Goal: Task Accomplishment & Management: Use online tool/utility

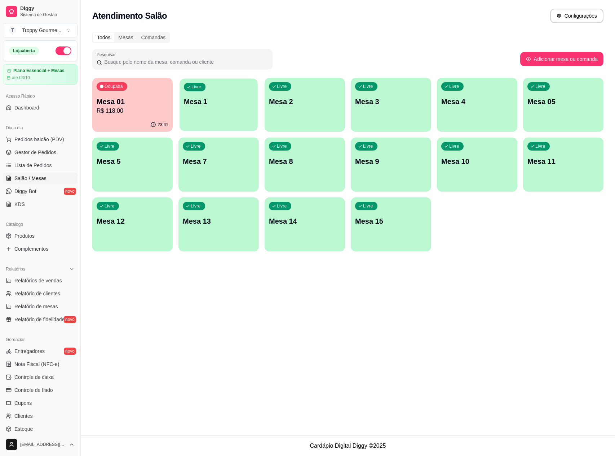
click at [209, 105] on p "Mesa 1" at bounding box center [219, 102] width 70 height 10
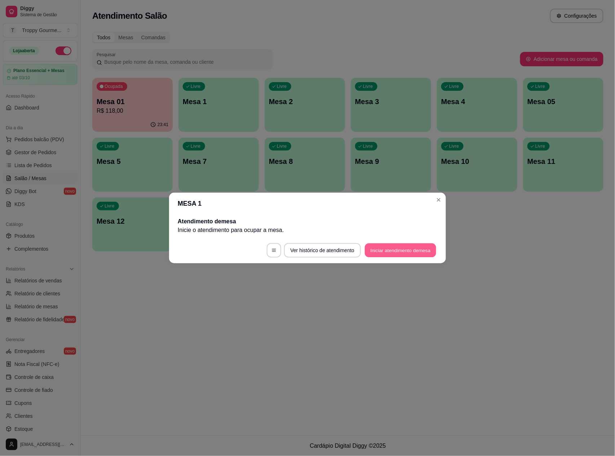
click at [411, 245] on button "Iniciar atendimento de mesa" at bounding box center [400, 251] width 71 height 14
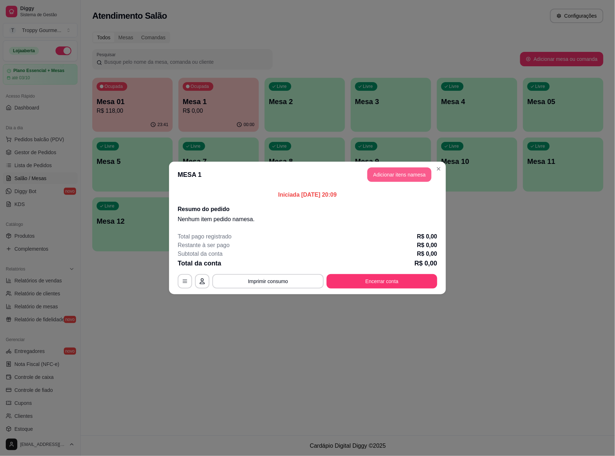
click at [386, 171] on button "Adicionar itens na mesa" at bounding box center [399, 175] width 64 height 14
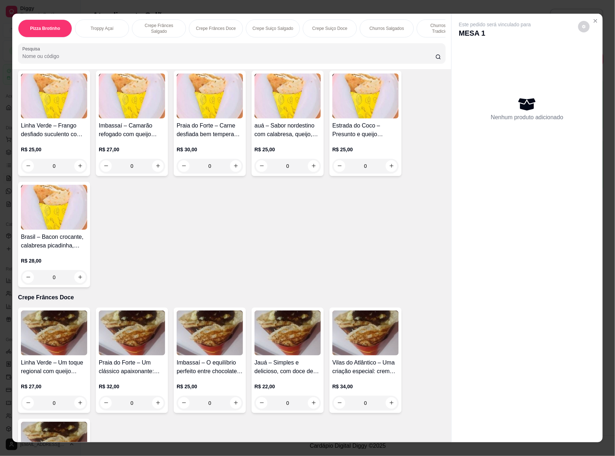
scroll to position [192, 0]
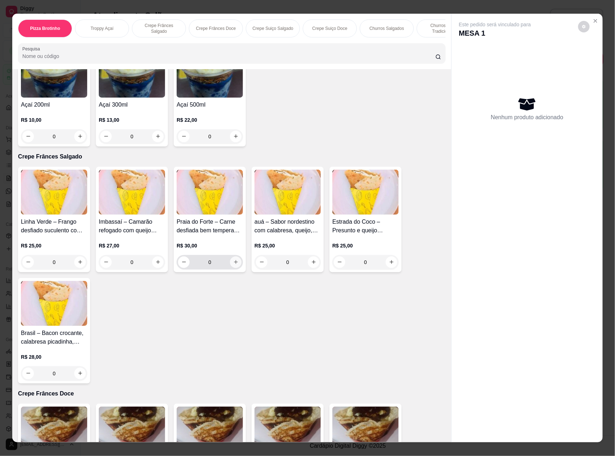
click at [234, 265] on icon "increase-product-quantity" at bounding box center [235, 262] width 5 height 5
type input "1"
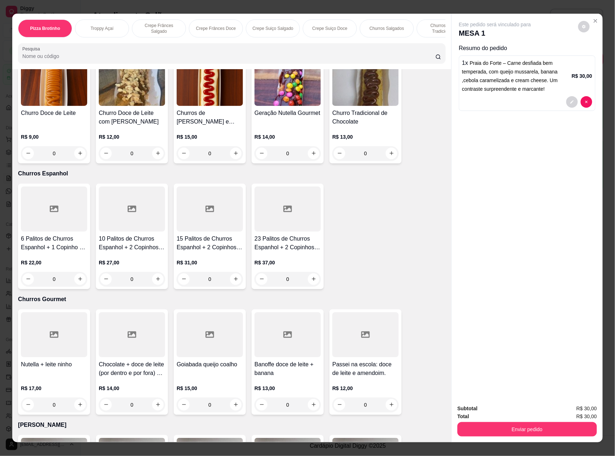
scroll to position [1201, 0]
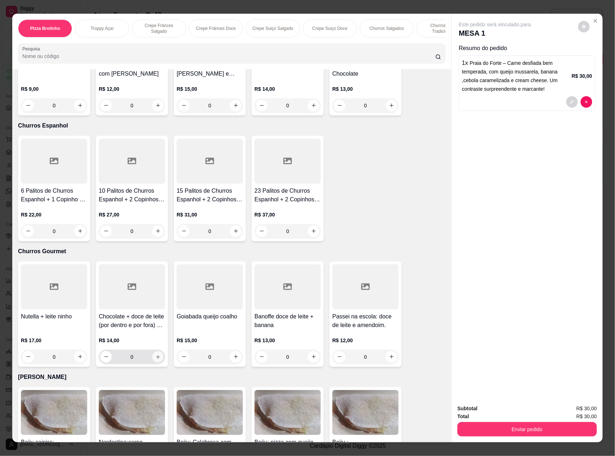
click at [155, 355] on icon "increase-product-quantity" at bounding box center [157, 357] width 5 height 5
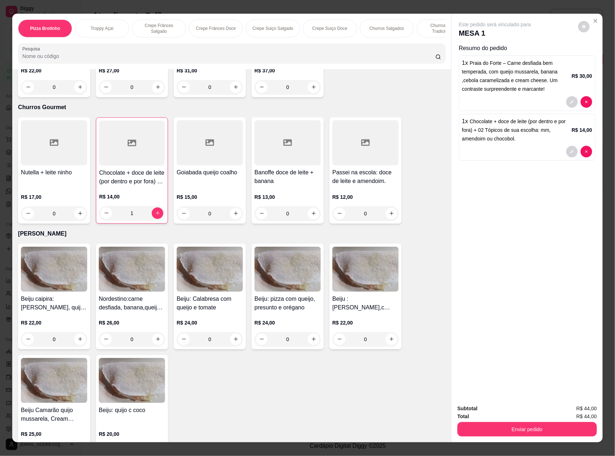
scroll to position [1394, 0]
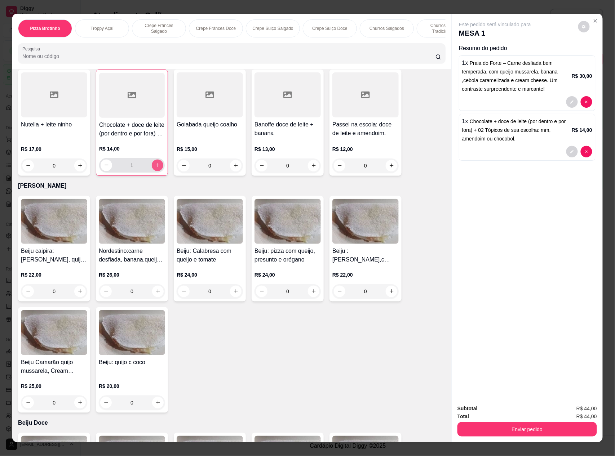
click at [155, 167] on icon "increase-product-quantity" at bounding box center [157, 165] width 5 height 5
type input "2"
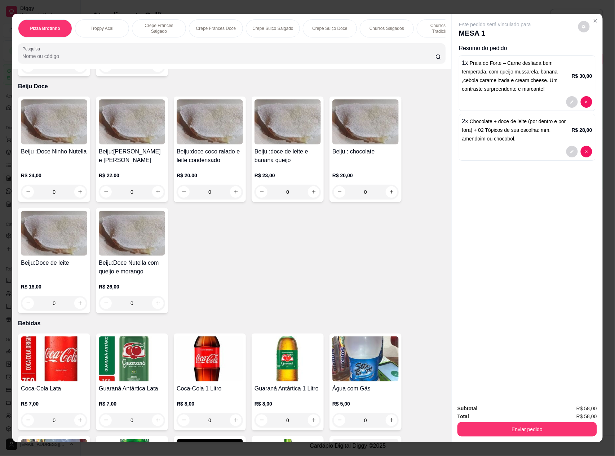
scroll to position [1874, 0]
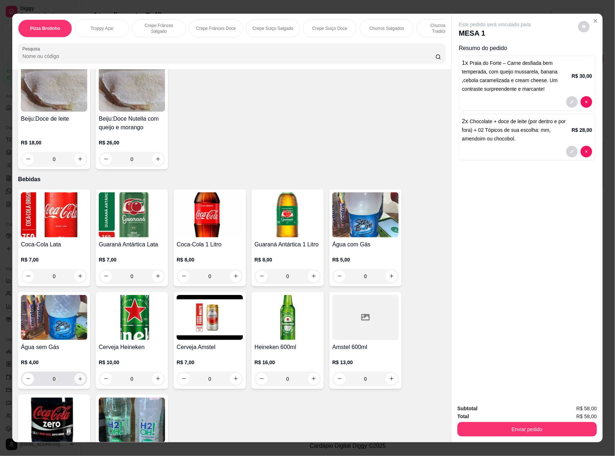
click at [78, 378] on icon "increase-product-quantity" at bounding box center [80, 379] width 4 height 4
click at [77, 378] on icon "increase-product-quantity" at bounding box center [79, 379] width 5 height 5
type input "2"
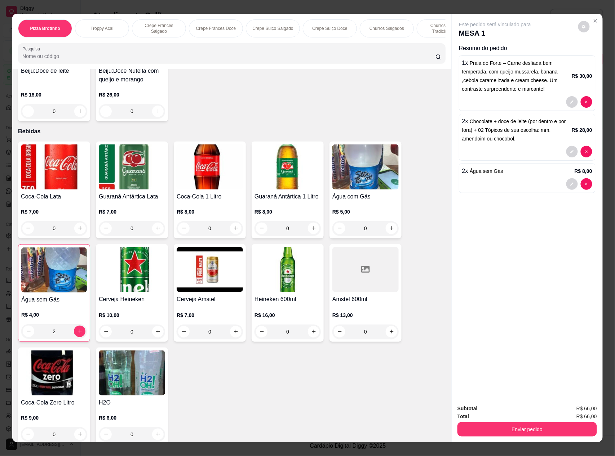
scroll to position [1930, 0]
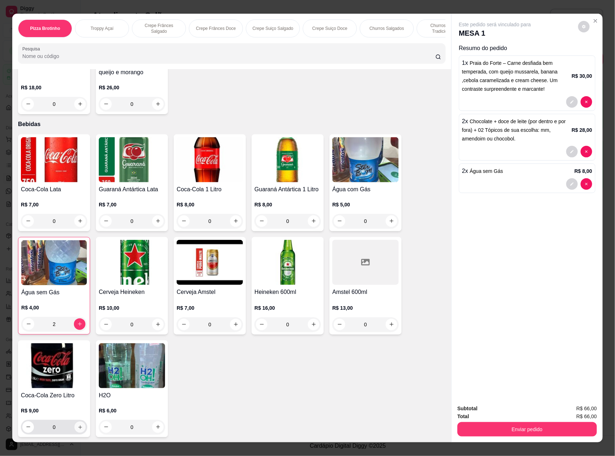
click at [78, 428] on icon "increase-product-quantity" at bounding box center [80, 427] width 5 height 5
click at [78, 428] on icon "increase-product-quantity" at bounding box center [79, 427] width 5 height 5
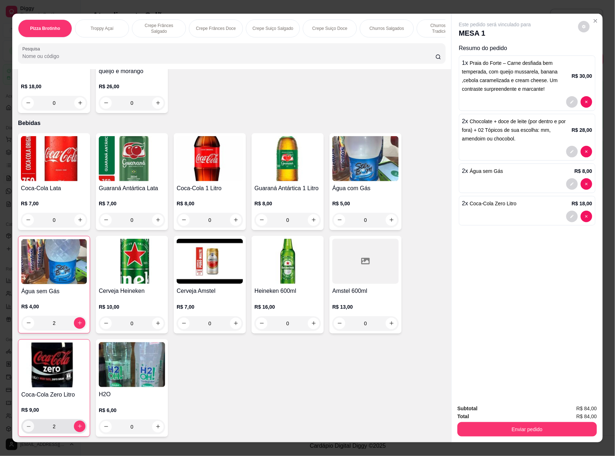
click at [26, 429] on icon "decrease-product-quantity" at bounding box center [28, 426] width 5 height 5
click at [26, 427] on icon "decrease-product-quantity" at bounding box center [28, 426] width 5 height 5
type input "0"
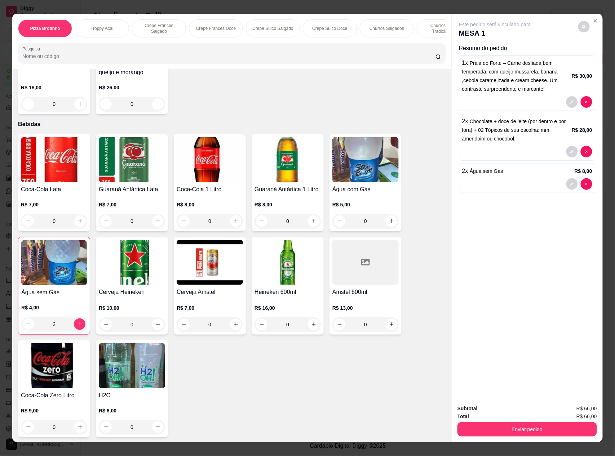
scroll to position [9, 0]
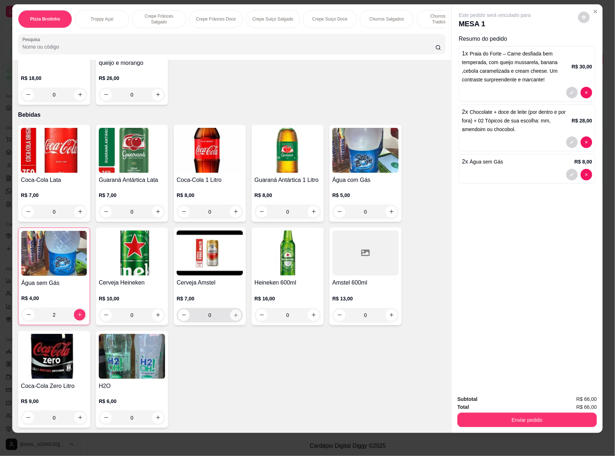
click at [233, 319] on button "increase-product-quantity" at bounding box center [235, 315] width 11 height 11
click at [233, 316] on icon "increase-product-quantity" at bounding box center [235, 314] width 5 height 5
click at [181, 318] on button "decrease-product-quantity" at bounding box center [184, 314] width 11 height 11
type input "0"
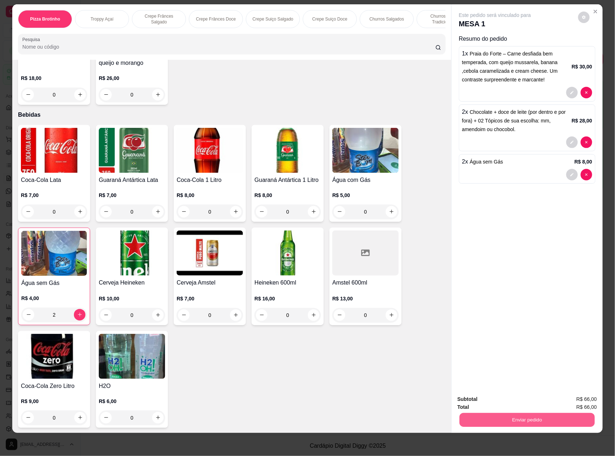
click at [504, 420] on button "Enviar pedido" at bounding box center [527, 420] width 135 height 14
click at [528, 401] on button "Registrar cliente" at bounding box center [529, 402] width 46 height 13
click at [531, 416] on button "Enviar pedido" at bounding box center [527, 420] width 140 height 14
click at [577, 398] on button "Enviar pedido" at bounding box center [577, 403] width 41 height 14
